Goal: Transaction & Acquisition: Purchase product/service

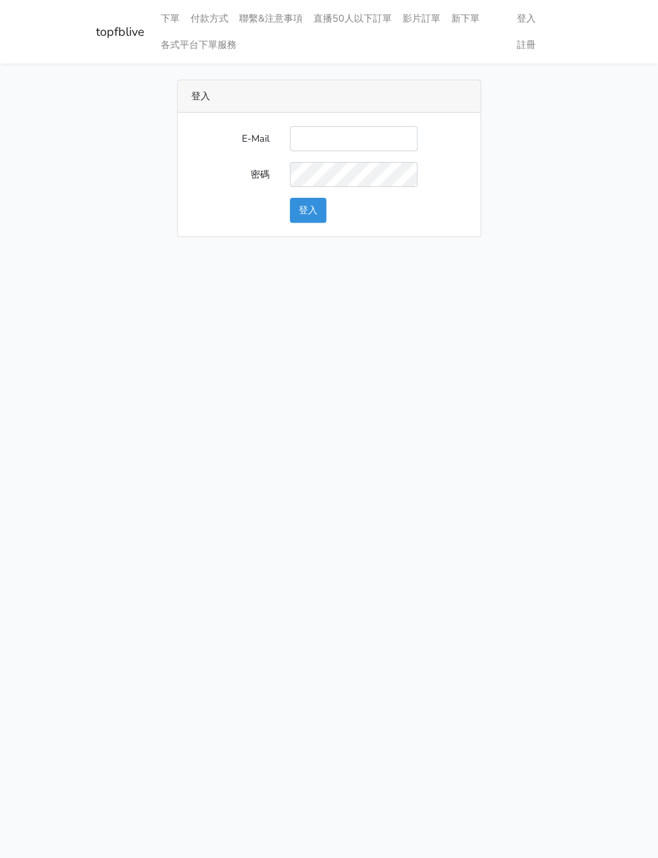
click at [330, 142] on input "E-Mail" at bounding box center [354, 138] width 128 height 25
type input "watin5408@gmail.com"
click at [316, 212] on button "登入" at bounding box center [308, 210] width 36 height 25
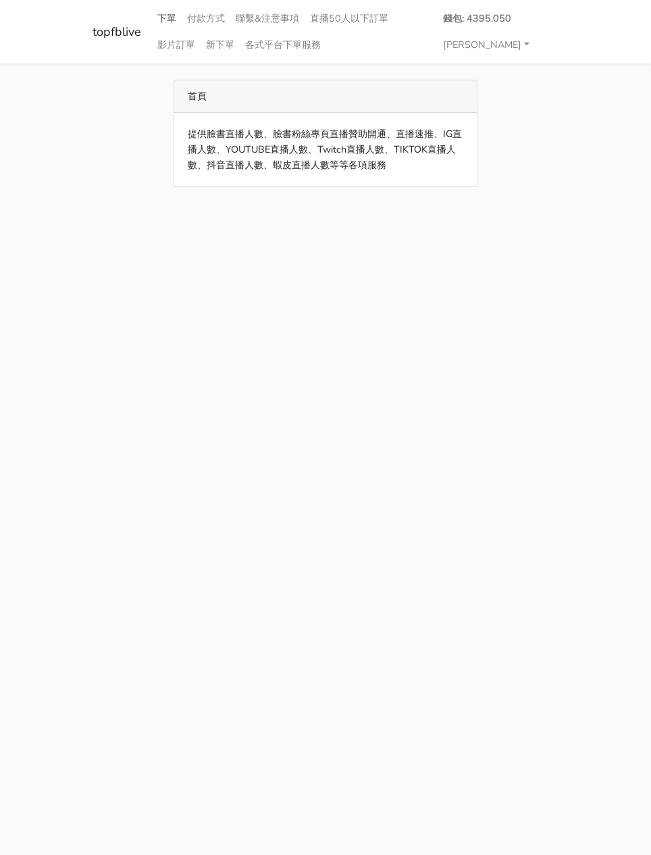
click at [168, 16] on link "下單" at bounding box center [167, 18] width 30 height 26
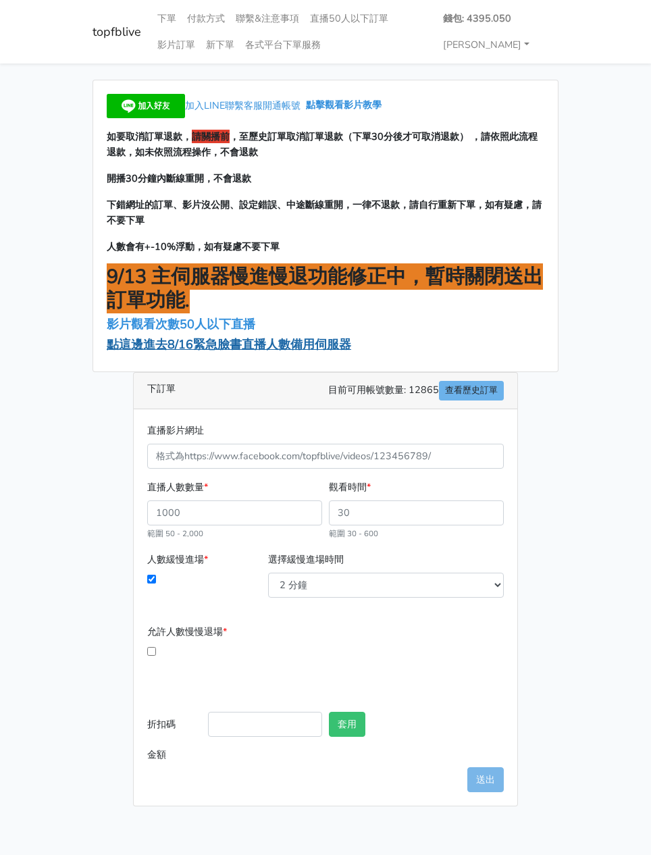
click at [168, 343] on span "點這邊進去8/16緊急臉書直播人數備用伺服器" at bounding box center [229, 344] width 245 height 16
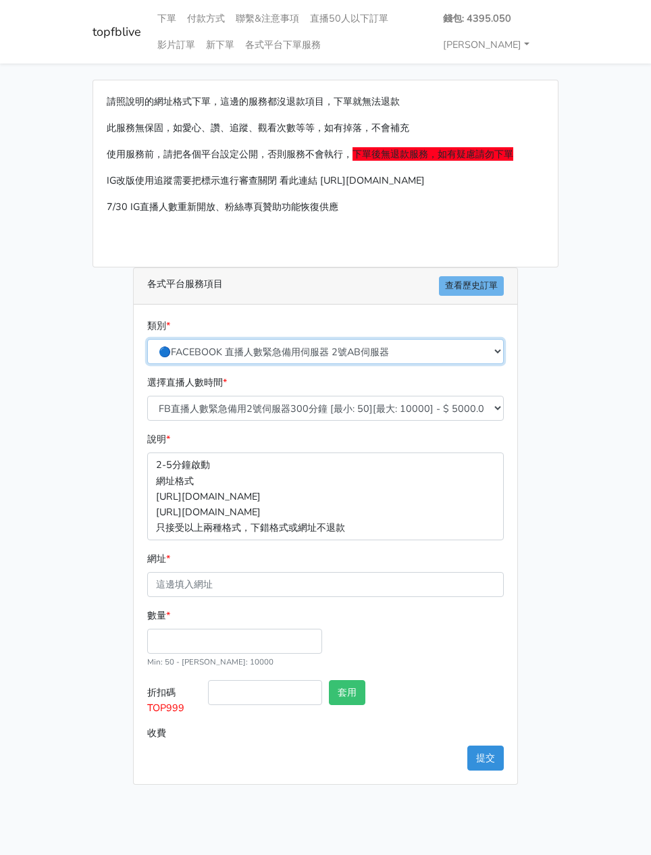
click at [299, 346] on select "🔵FACEBOOK 直播人數緊急備用伺服器 2號AB伺服器 🔵FACEBOOK 網軍專用貼文留言 安全保密 🔵9/30 FACEBOOK 直播人數緩慢進場緩慢…" at bounding box center [325, 351] width 357 height 25
select select "🔵FACEBOOK 直播人數 AB伺服器"
click at [147, 339] on select "🔵FACEBOOK 直播人數緊急備用伺服器 2號AB伺服器 🔵FACEBOOK 網軍專用貼文留言 安全保密 🔵9/30 FACEBOOK 直播人數緩慢進場緩慢…" at bounding box center [325, 351] width 357 height 25
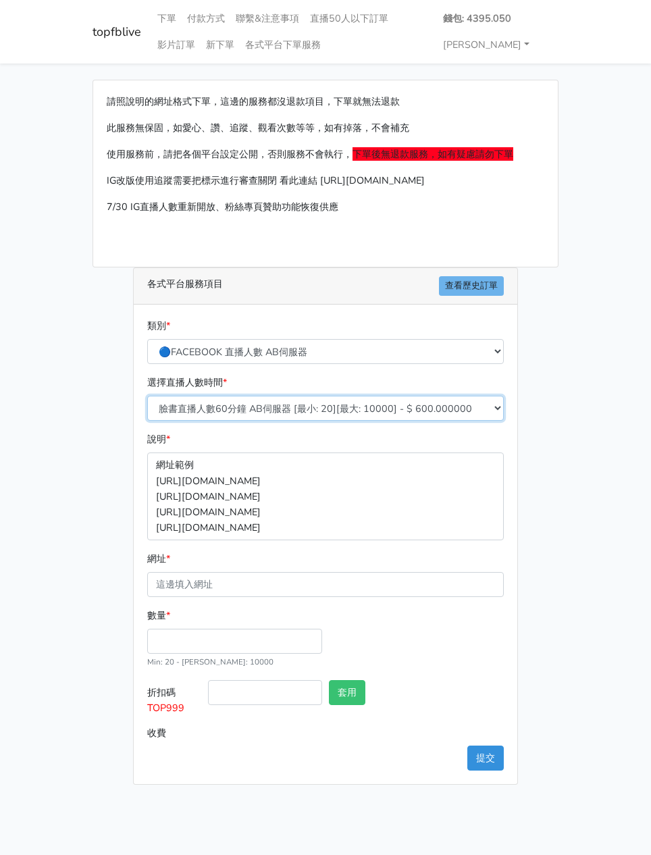
click at [284, 405] on select "臉書直播人數60分鐘 AB伺服器 [最小: 20][最大: 10000] - $ 600.000000 臉書直播人數90分鐘 AB伺服器 [最小: 20][最…" at bounding box center [325, 408] width 357 height 25
select select "612"
click at [147, 396] on select "臉書直播人數60分鐘 AB伺服器 [最小: 20][最大: 10000] - $ 600.000000 臉書直播人數90分鐘 AB伺服器 [最小: 20][最…" at bounding box center [325, 408] width 357 height 25
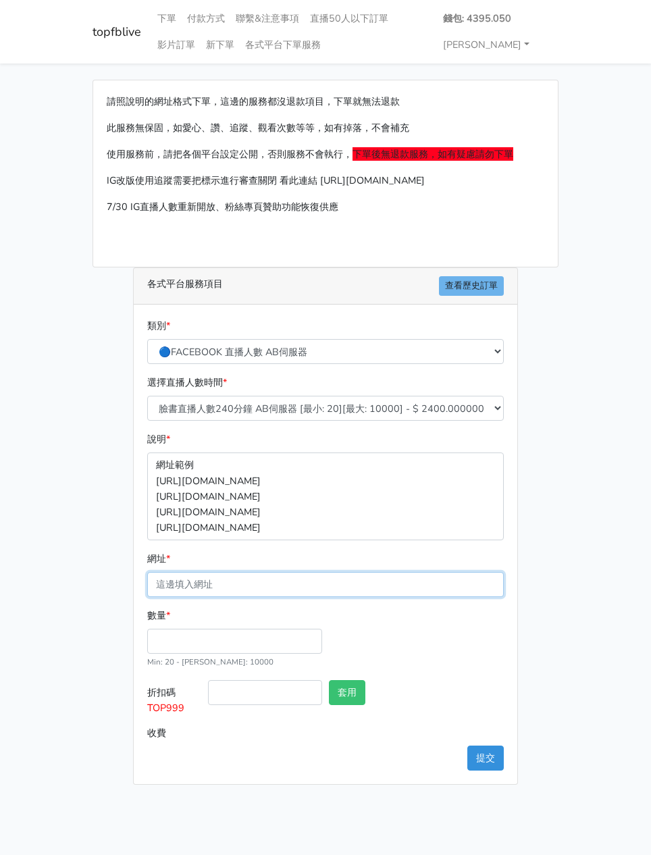
click at [199, 590] on input "網址 *" at bounding box center [325, 584] width 357 height 25
paste input "https://www.facebook.com/applestarry.shop/videos/1148955877049490"
type input "https://www.facebook.com/applestarry.shop/videos/1148955877049490"
click at [174, 652] on div "數量 * Min: 20 - Max: 10000" at bounding box center [235, 638] width 182 height 61
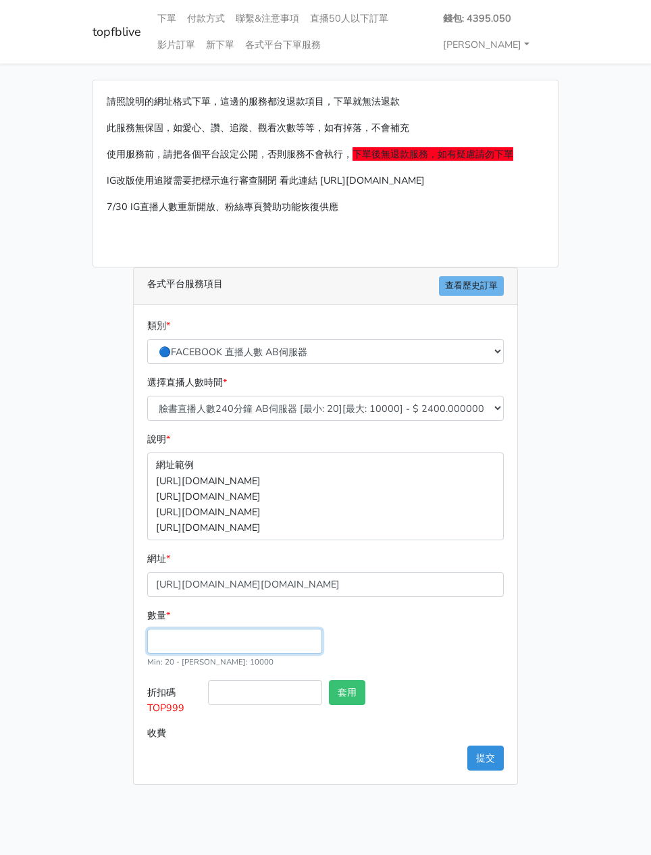
click at [165, 645] on input "數量 *" at bounding box center [234, 641] width 175 height 25
type input "200"
type input "480.000"
drag, startPoint x: 186, startPoint y: 713, endPoint x: 105, endPoint y: 713, distance: 80.4
click at [105, 713] on div "請照說明的網址格式下單，這邊的服務都沒退款項目，下單就無法退款 此服務無保固，如愛心、讚、追蹤、觀看次數等等，如有掉落，不會補充 使用服務前，請把各個平台設定…" at bounding box center [325, 432] width 486 height 705
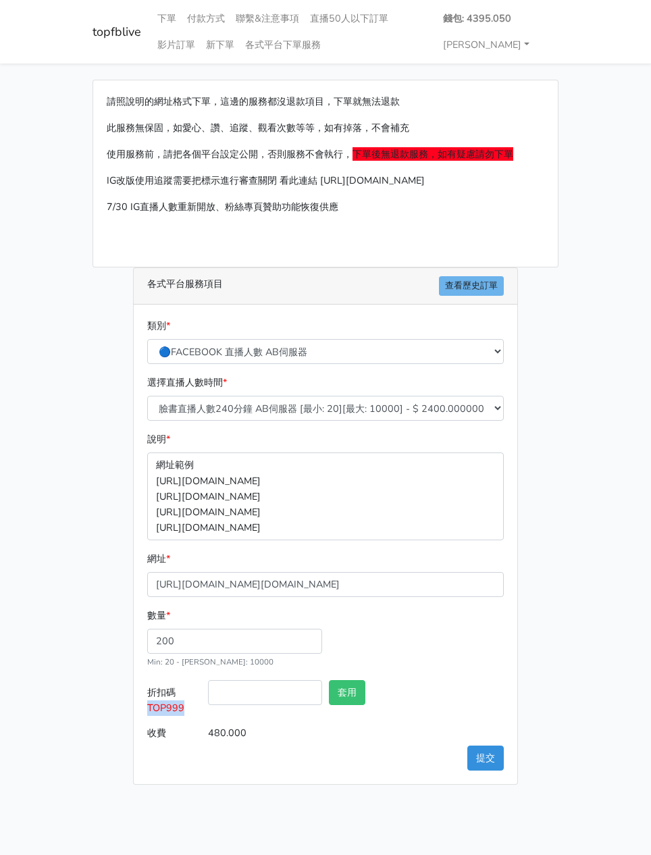
copy span "TOP999"
click at [270, 694] on input "折扣碼 TOP999" at bounding box center [265, 692] width 114 height 25
paste input "TOP999"
type input "TOP999"
click at [357, 687] on button "套用" at bounding box center [347, 692] width 36 height 25
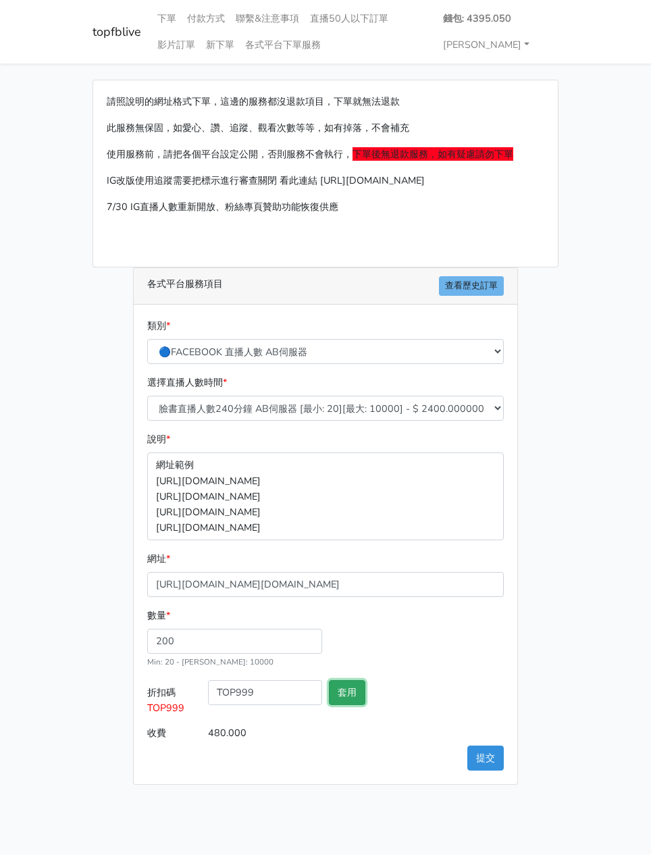
type input "套用失敗"
click at [478, 759] on button "提交" at bounding box center [485, 758] width 36 height 25
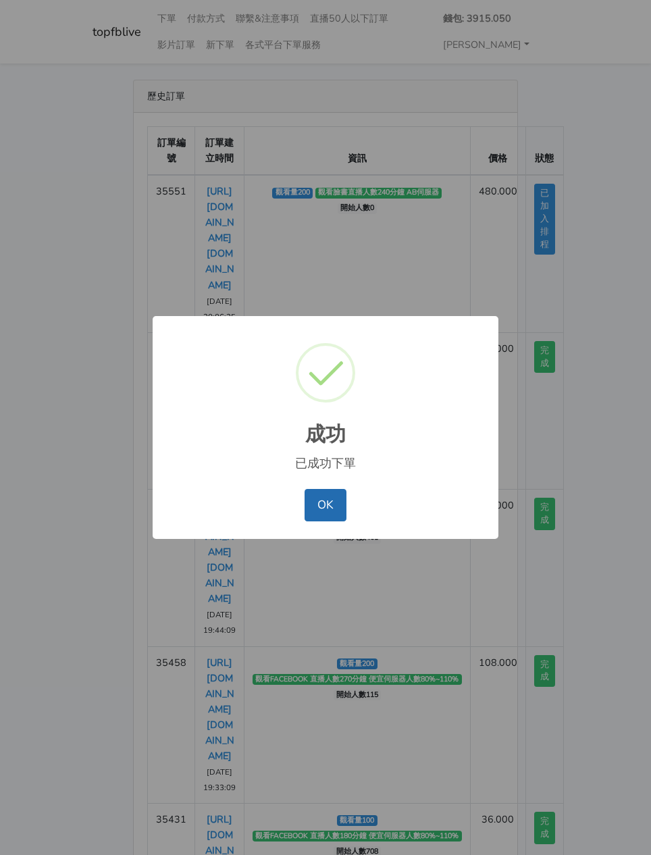
click at [332, 503] on button "OK" at bounding box center [325, 505] width 41 height 32
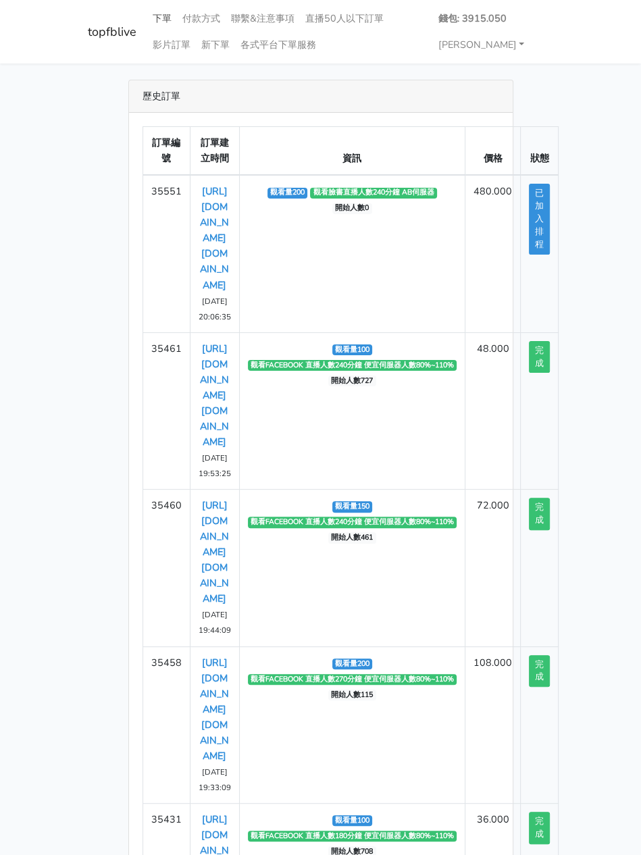
click at [165, 18] on link "下單" at bounding box center [162, 18] width 30 height 26
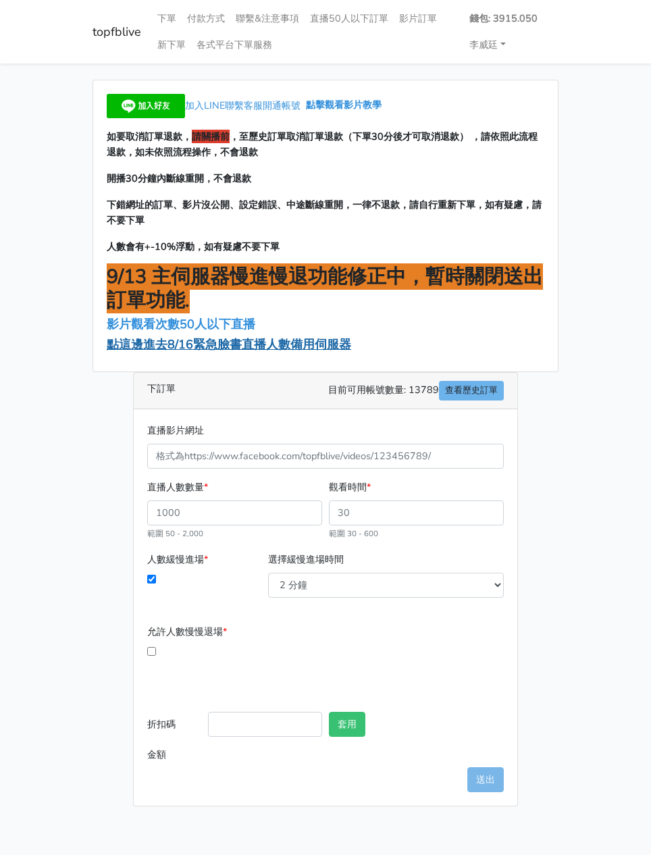
click at [178, 346] on span "點這邊進去8/16緊急臉書直播人數備用伺服器" at bounding box center [229, 344] width 245 height 16
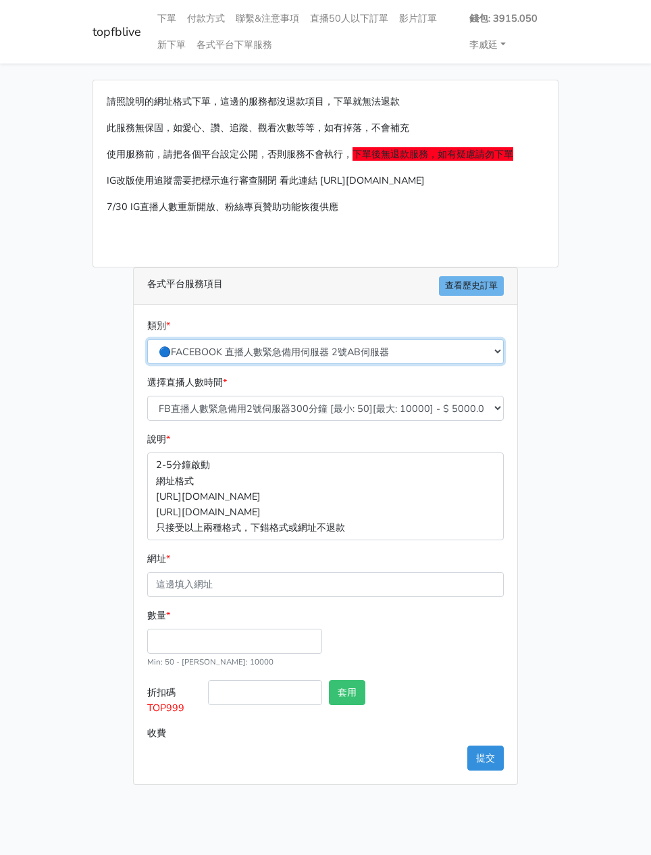
click at [259, 342] on select "🔵FACEBOOK 直播人數緊急備用伺服器 2號AB伺服器 🔵FACEBOOK 網軍專用貼文留言 安全保密 🔵9/30 FACEBOOK 直播人數緩慢進場緩慢…" at bounding box center [325, 351] width 357 height 25
select select "3/26熱門平台服務台灣粉絲IG YT FB TIKTOK"
click at [147, 339] on select "🔵FACEBOOK 直播人數緊急備用伺服器 2號AB伺服器 🔵FACEBOOK 網軍專用貼文留言 安全保密 🔵9/30 FACEBOOK 直播人數緩慢進場緩慢…" at bounding box center [325, 351] width 357 height 25
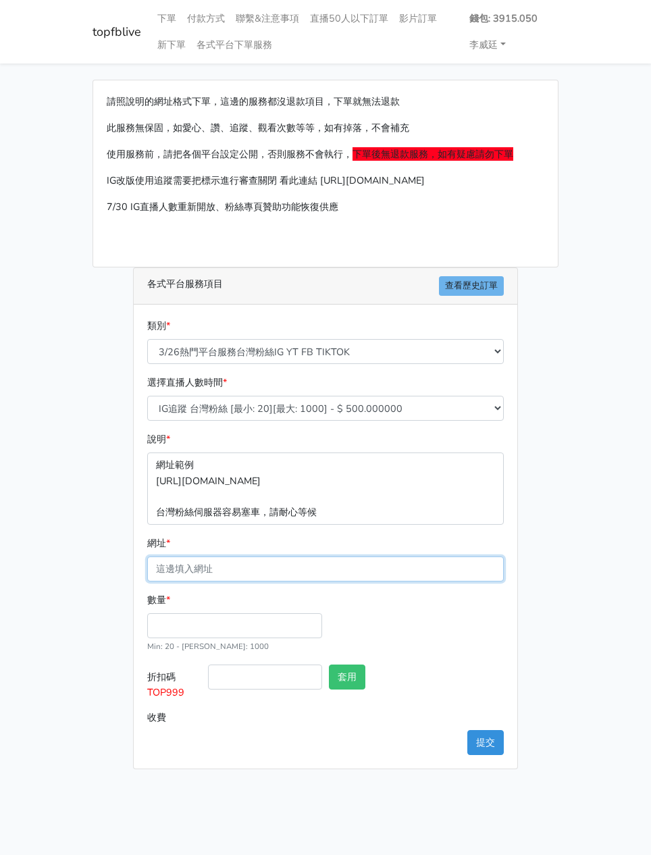
click at [189, 569] on input "網址 *" at bounding box center [325, 569] width 357 height 25
paste input "https://www.facebook.com/applestarry.shop/videos/1148955877049490"
type input "https://www.facebook.com/applestarry.shop/videos/1148955877049490"
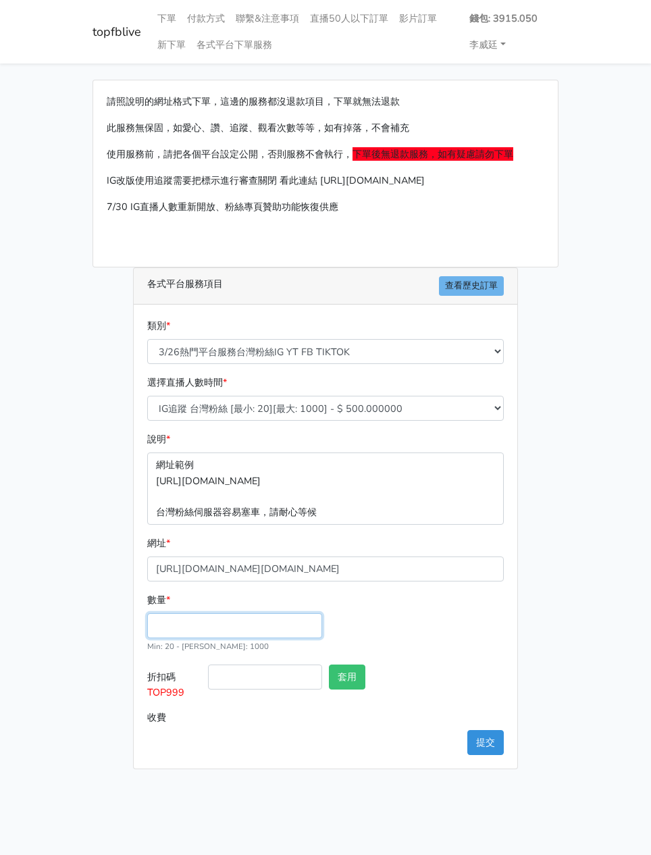
click at [162, 621] on input "數量 *" at bounding box center [234, 625] width 175 height 25
type input "100"
type input "50.000"
drag, startPoint x: 184, startPoint y: 692, endPoint x: 108, endPoint y: 687, distance: 76.5
click at [108, 687] on div "請照說明的網址格式下單，這邊的服務都沒退款項目，下單就無法退款 此服務無保固，如愛心、讚、追蹤、觀看次數等等，如有掉落，不會補充 使用服務前，請把各個平台設定…" at bounding box center [325, 425] width 486 height 690
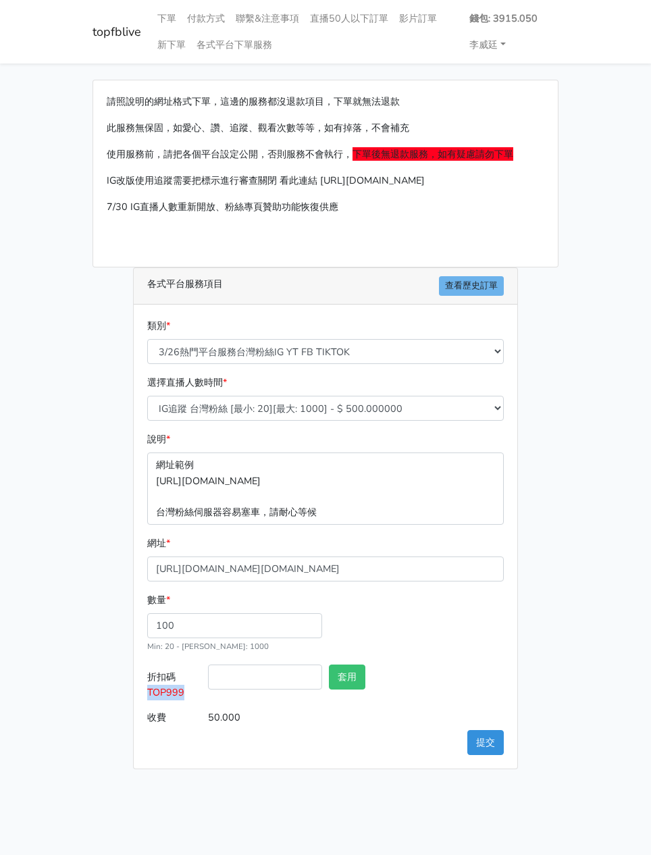
copy span "TOP999"
click at [257, 669] on input "折扣碼 TOP999" at bounding box center [265, 677] width 114 height 25
paste input "TOP999"
type input "TOP999"
click at [355, 672] on button "套用" at bounding box center [347, 677] width 36 height 25
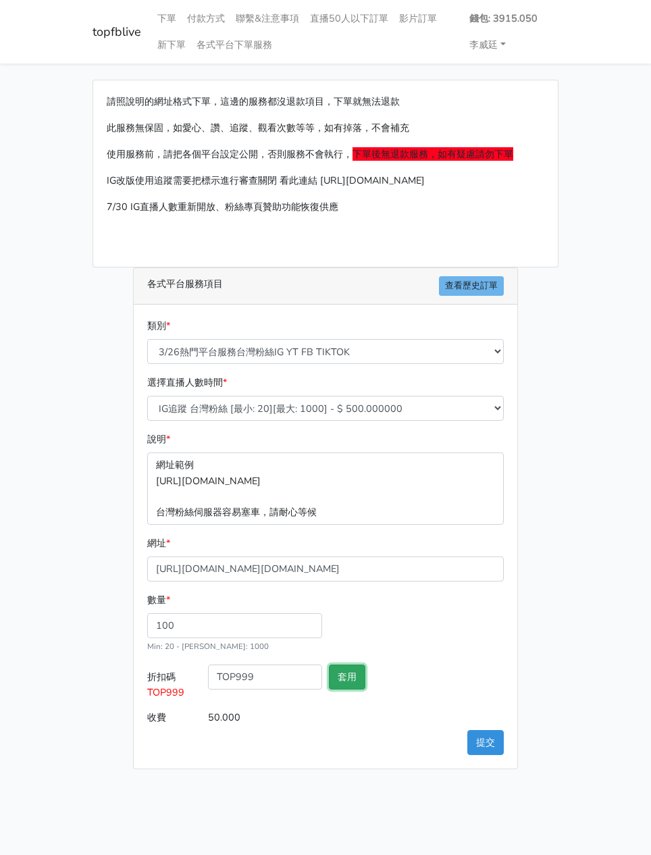
type input "套用失敗"
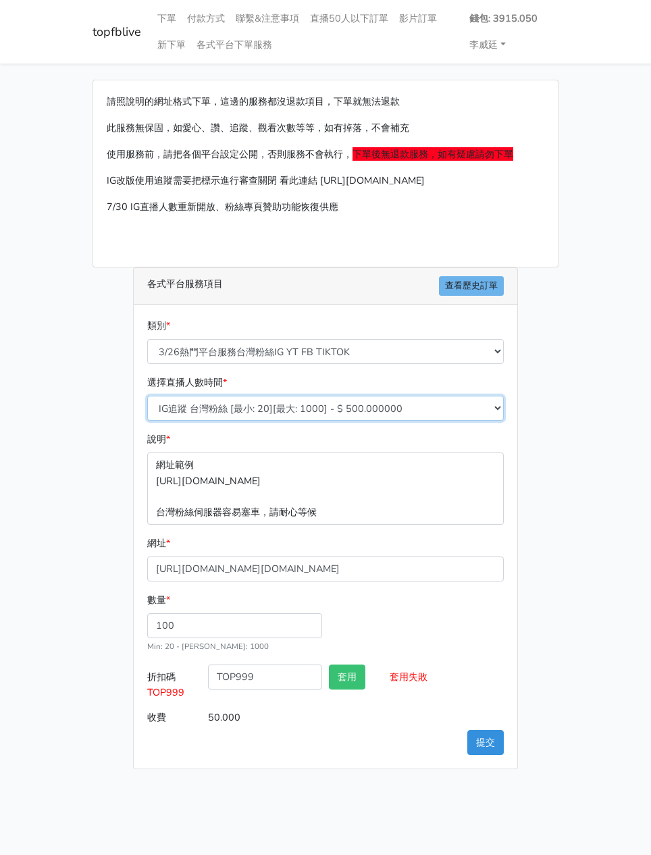
click at [280, 411] on select "IG追蹤 台灣粉絲 [最小: 20][最大: 1000] - $ 500.000000 IG愛心 台灣粉絲 [最小: 20][最大: 1000] - $ 35…" at bounding box center [325, 408] width 357 height 25
select select "669"
click at [147, 396] on select "IG追蹤 台灣粉絲 [最小: 20][最大: 1000] - $ 500.000000 IG愛心 台灣粉絲 [最小: 20][最大: 1000] - $ 35…" at bounding box center [325, 408] width 357 height 25
type input "48.000"
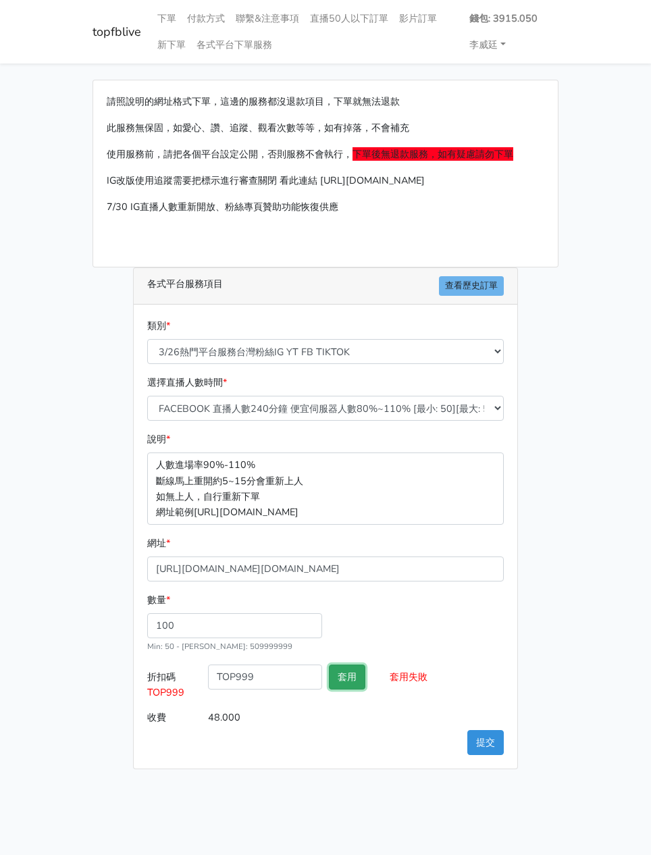
click at [351, 677] on button "套用" at bounding box center [347, 677] width 36 height 25
click at [484, 751] on button "提交" at bounding box center [485, 742] width 36 height 25
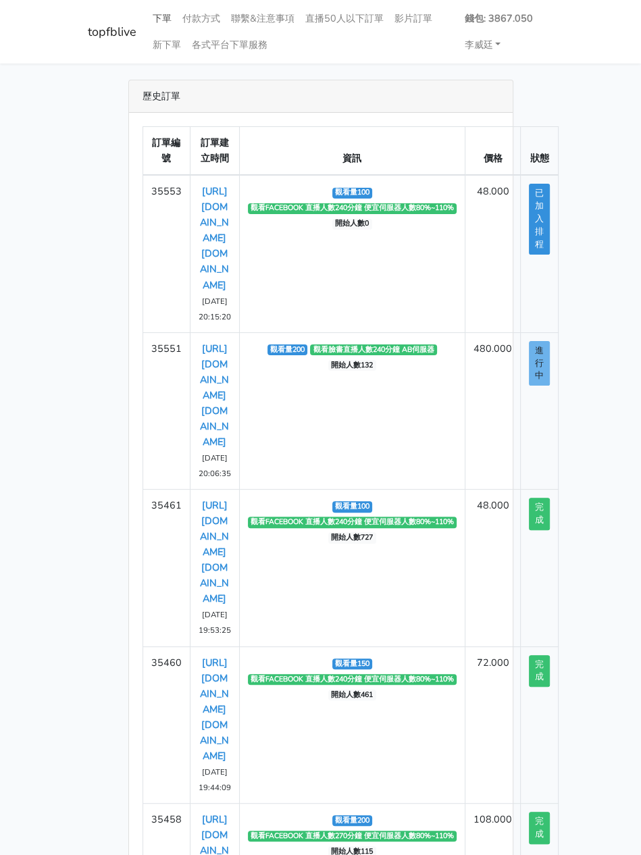
click at [160, 16] on link "下單" at bounding box center [162, 18] width 30 height 26
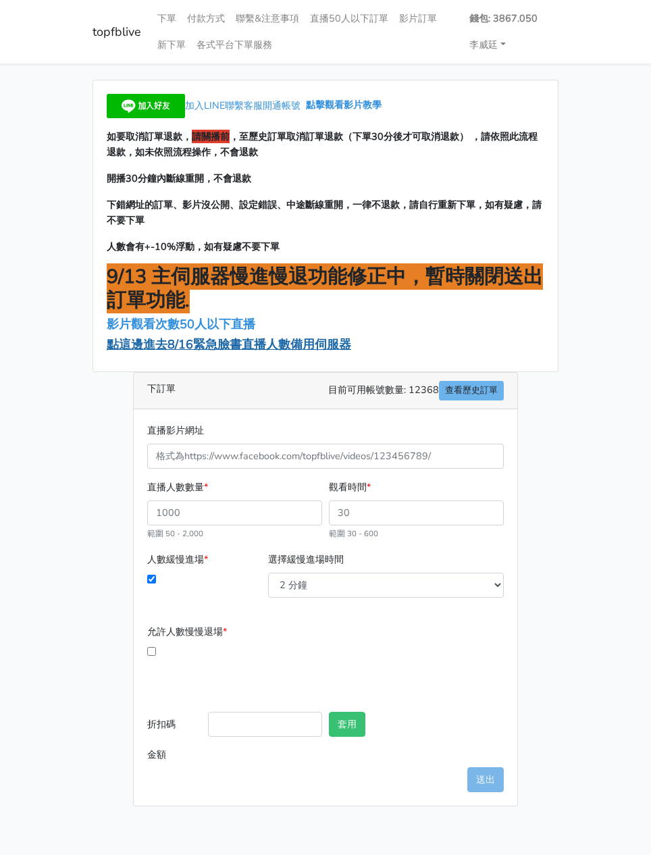
click at [196, 349] on span "點這邊進去8/16緊急臉書直播人數備用伺服器" at bounding box center [229, 344] width 245 height 16
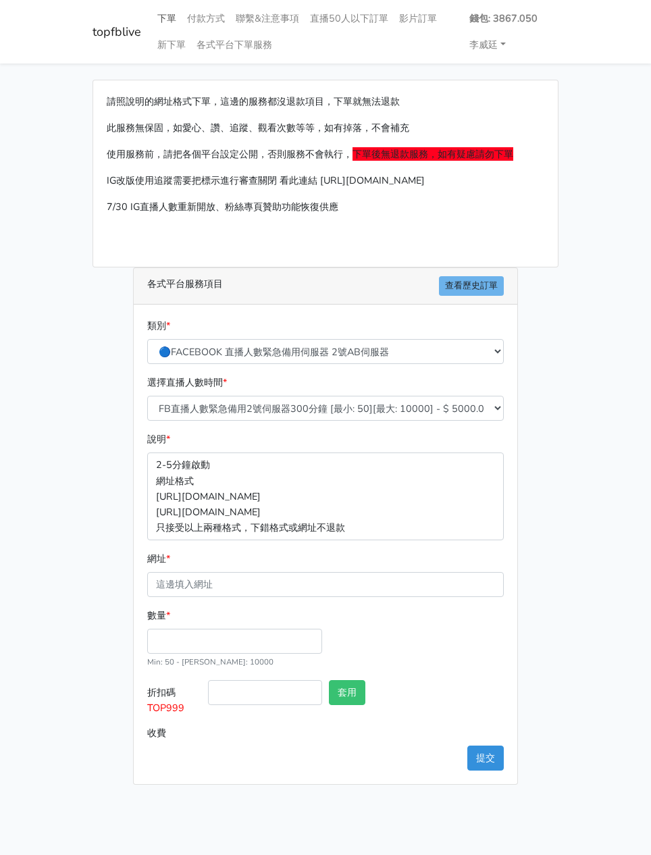
click at [168, 17] on link "下單" at bounding box center [167, 18] width 30 height 26
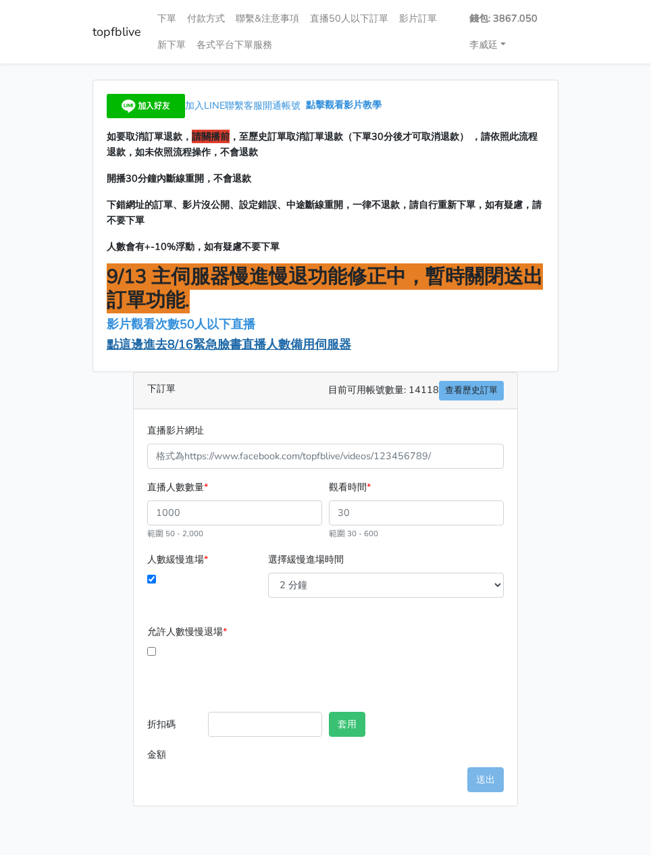
click at [184, 344] on span "點這邊進去8/16緊急臉書直播人數備用伺服器" at bounding box center [229, 344] width 245 height 16
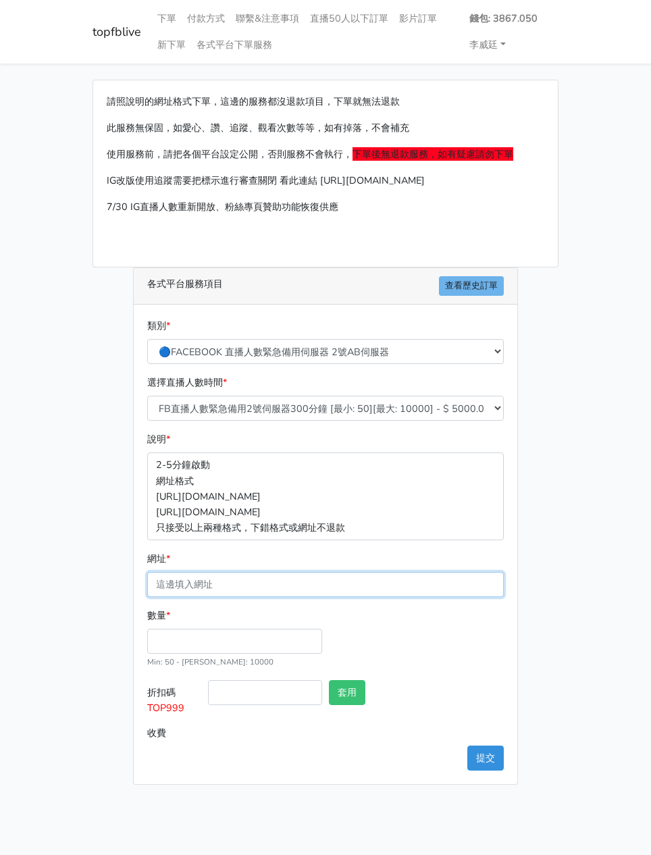
click at [194, 584] on input "網址 *" at bounding box center [325, 584] width 357 height 25
paste input "[URL][DOMAIN_NAME][DOMAIN_NAME]"
type input "[URL][DOMAIN_NAME][DOMAIN_NAME]"
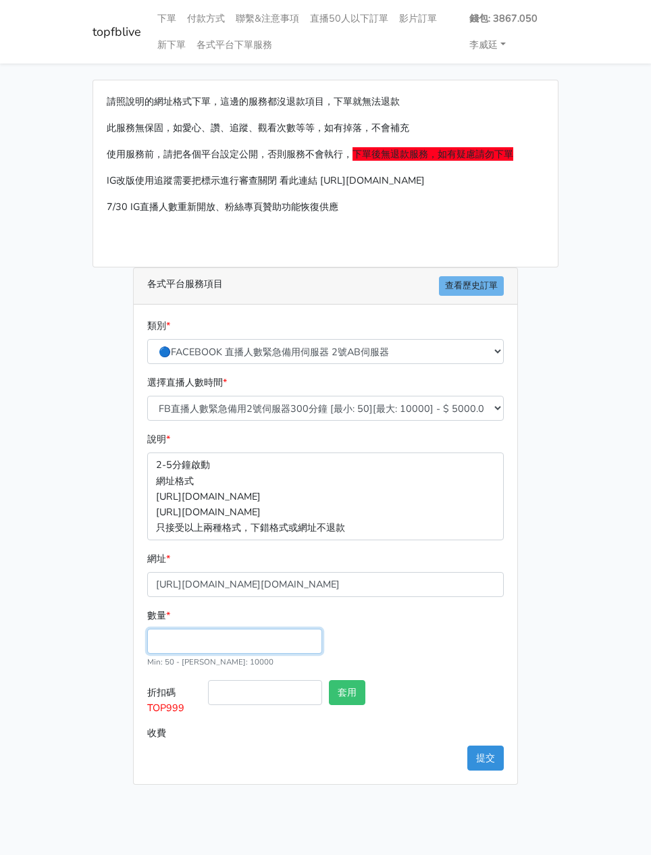
click at [168, 640] on input "數量 *" at bounding box center [234, 641] width 175 height 25
type input "100"
type input "500.000"
drag, startPoint x: 186, startPoint y: 703, endPoint x: 138, endPoint y: 704, distance: 48.0
click at [138, 704] on div "類別 * 🔵FACEBOOK 直播人數緊急備用伺服器 2號AB伺服器 🔵FACEBOOK 網軍專用貼文留言 安全保密 🔵9/30 FACEBOOK 直播人數緩…" at bounding box center [326, 545] width 384 height 480
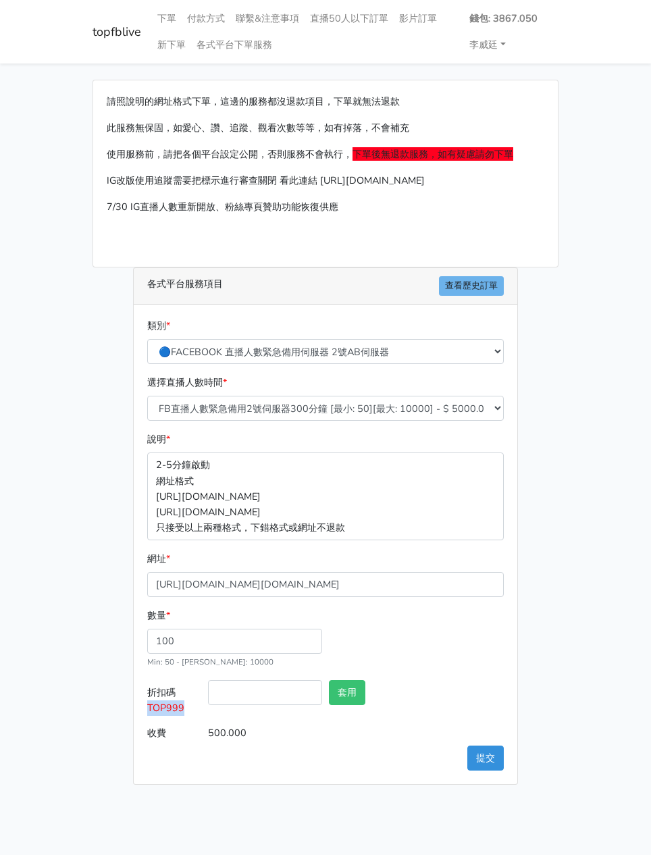
copy span "TOP999"
click at [277, 700] on input "折扣碼 TOP999" at bounding box center [265, 692] width 114 height 25
paste input "TOP999"
type input "TOP999"
click at [355, 691] on button "套用" at bounding box center [347, 692] width 36 height 25
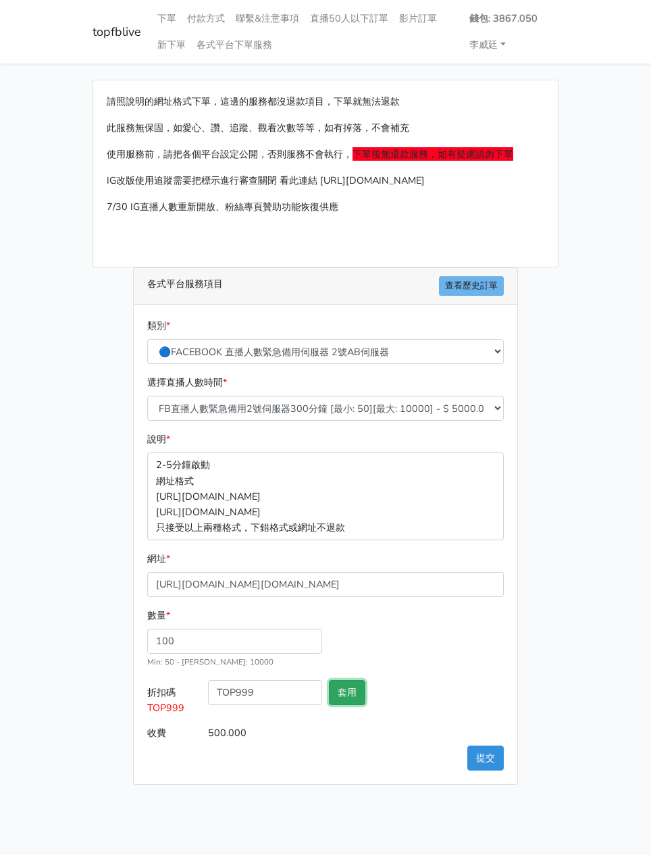
type input "套用失敗"
click at [245, 351] on select "🔵FACEBOOK 直播人數緊急備用伺服器 2號AB伺服器 🔵FACEBOOK 網軍專用貼文留言 安全保密 🔵9/30 FACEBOOK 直播人數緩慢進場緩慢…" at bounding box center [325, 351] width 357 height 25
select select "3/26熱門平台服務台灣粉絲IG YT FB TIKTOK"
click at [147, 339] on select "🔵FACEBOOK 直播人數緊急備用伺服器 2號AB伺服器 🔵FACEBOOK 網軍專用貼文留言 安全保密 🔵9/30 FACEBOOK 直播人數緩慢進場緩慢…" at bounding box center [325, 351] width 357 height 25
type input "50.000"
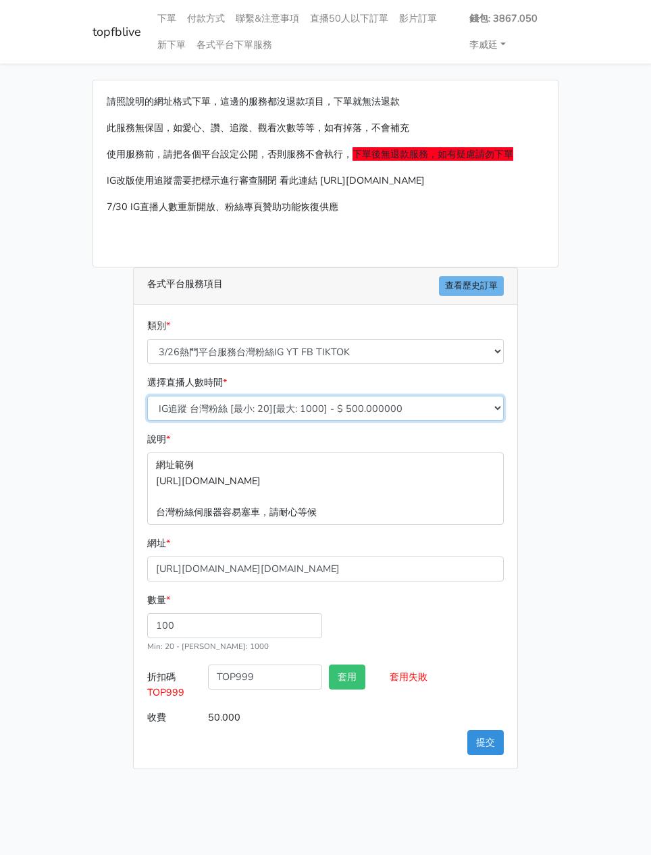
click at [266, 411] on select "IG追蹤 台灣粉絲 [最小: 20][最大: 1000] - $ 500.000000 IG愛心 台灣粉絲 [最小: 20][最大: 1000] - $ 35…" at bounding box center [325, 408] width 357 height 25
select select "669"
click at [147, 396] on select "IG追蹤 台灣粉絲 [最小: 20][最大: 1000] - $ 500.000000 IG愛心 台灣粉絲 [最小: 20][最大: 1000] - $ 35…" at bounding box center [325, 408] width 357 height 25
type input "48.000"
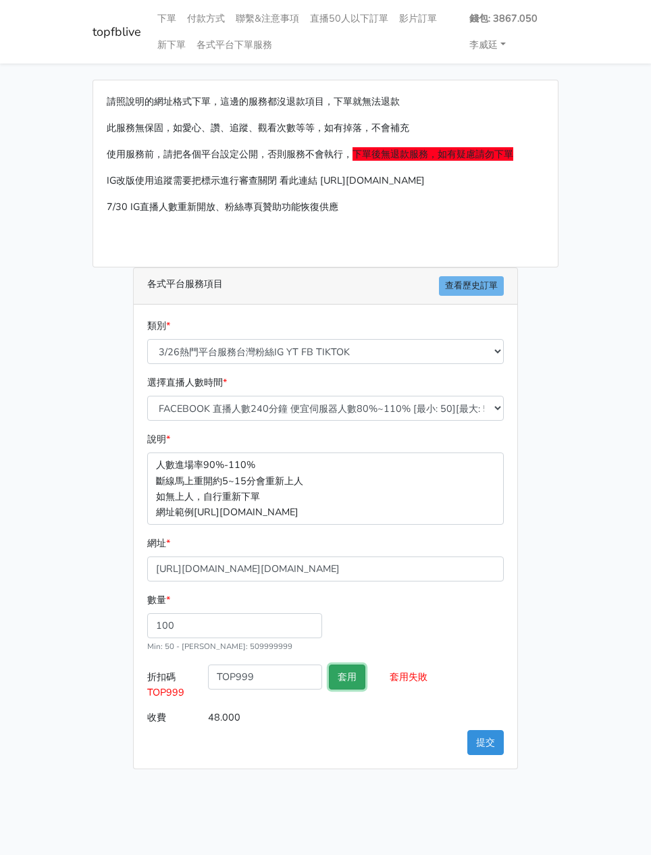
click at [359, 675] on button "套用" at bounding box center [347, 677] width 36 height 25
click at [355, 675] on button "套用" at bounding box center [347, 677] width 36 height 25
drag, startPoint x: 484, startPoint y: 740, endPoint x: 171, endPoint y: 647, distance: 326.1
click at [276, 644] on form "類別 * 🔵FACEBOOK 直播人數緊急備用伺服器 2號AB伺服器 🔵FACEBOOK 網軍專用貼文留言 安全保密 🔵9/30 FACEBOOK 直播人數緩…" at bounding box center [325, 524] width 357 height 412
drag, startPoint x: 187, startPoint y: 625, endPoint x: 78, endPoint y: 640, distance: 109.8
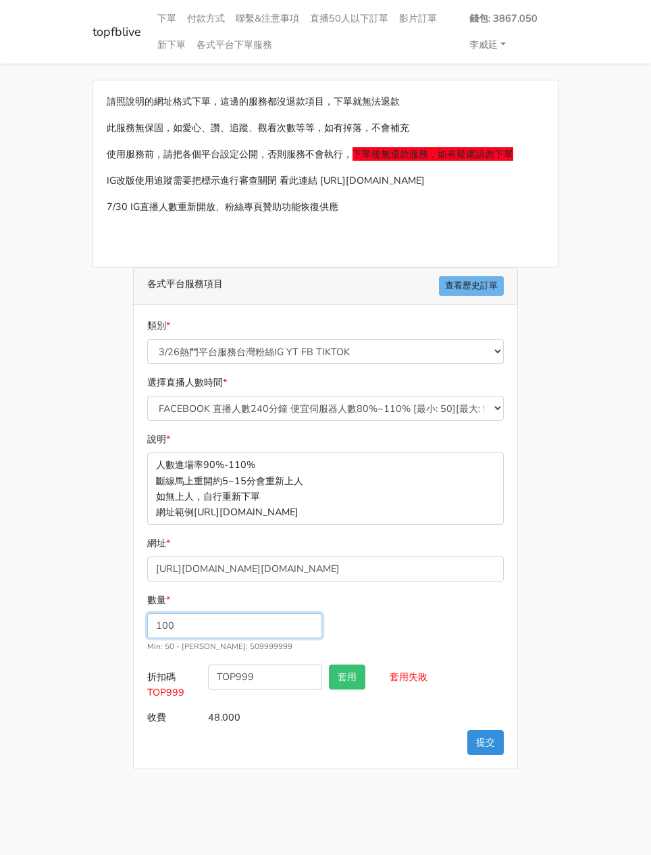
click at [78, 640] on main "請照說明的網址格式下單，這邊的服務都沒退款項目，下單就無法退款 此服務無保固，如愛心、讚、追蹤、觀看次數等等，如有掉落，不會補充 使用服務前，請把各個平台設定…" at bounding box center [325, 424] width 651 height 722
type input "150"
type input "72.000"
click at [349, 669] on button "套用" at bounding box center [347, 677] width 36 height 25
click at [486, 738] on button "提交" at bounding box center [485, 742] width 36 height 25
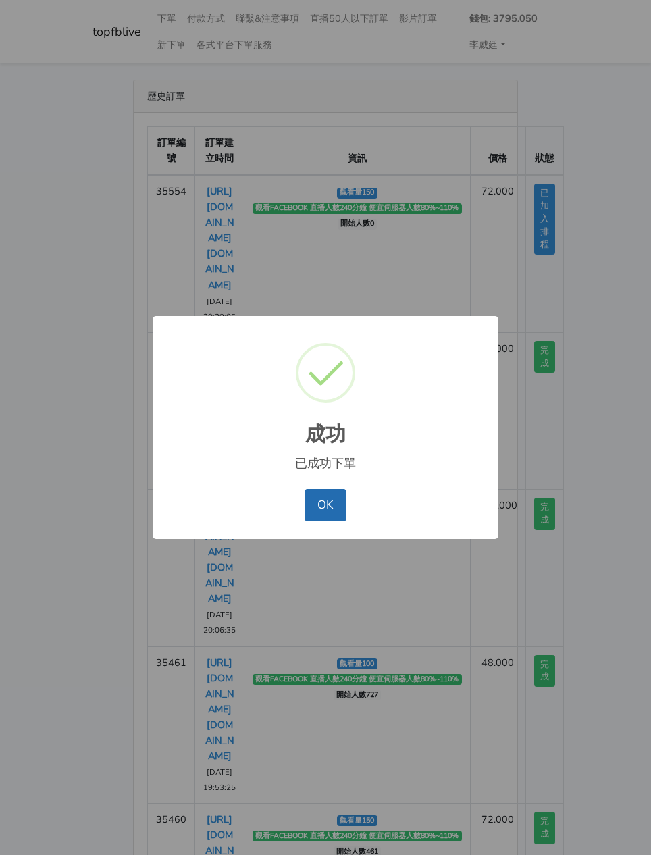
click at [324, 501] on button "OK" at bounding box center [325, 505] width 41 height 32
